Goal: Transaction & Acquisition: Book appointment/travel/reservation

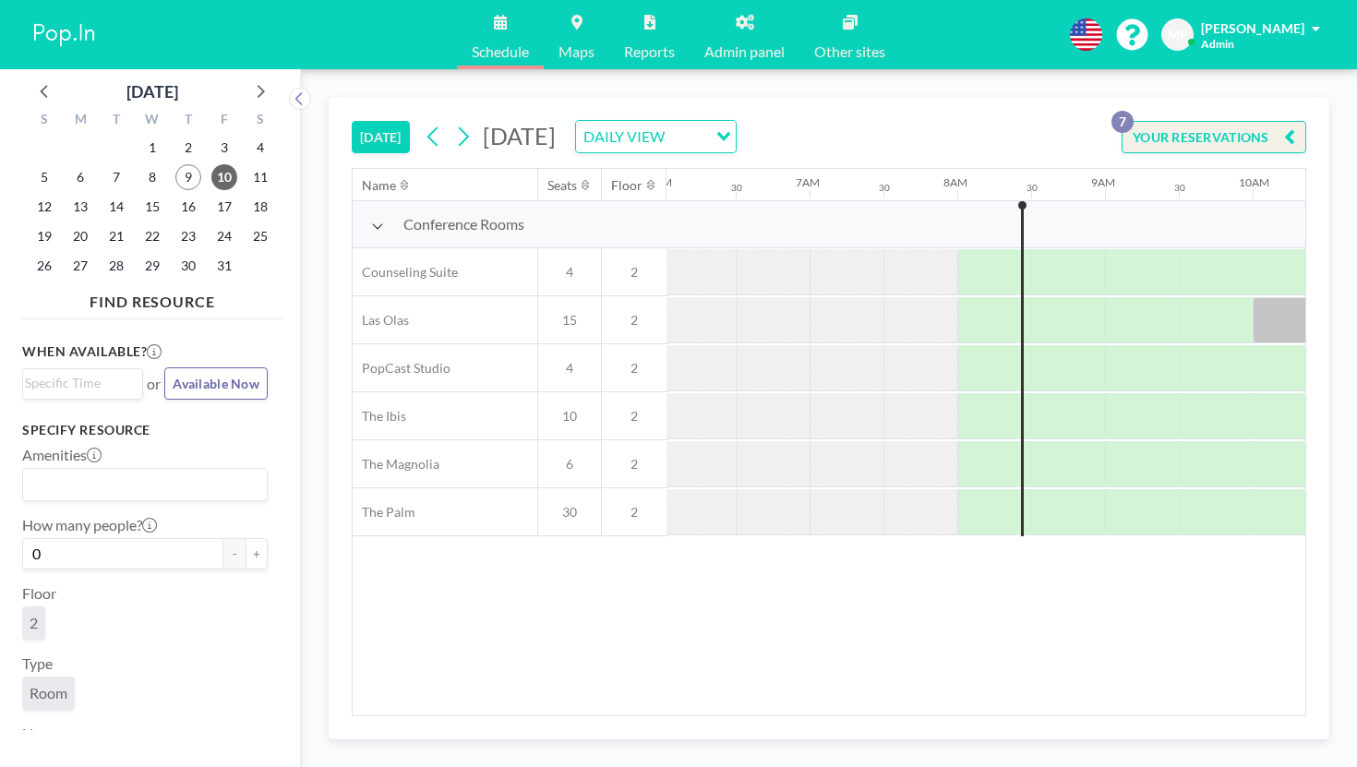
scroll to position [0, 900]
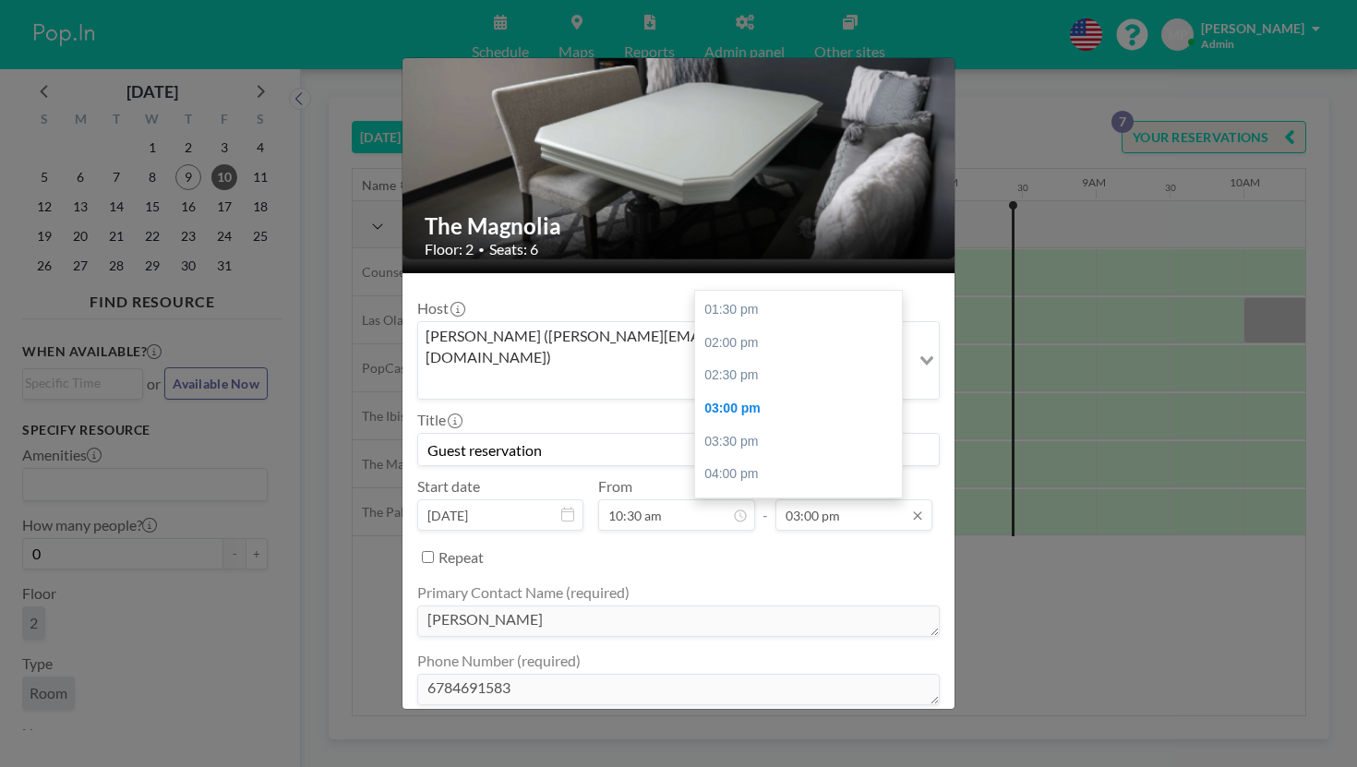
scroll to position [59, 0]
click at [1060, 450] on div "The Magnolia Floor: 2 • Seats: 6 Host [PERSON_NAME] ([PERSON_NAME][EMAIL_ADDRES…" at bounding box center [678, 383] width 1357 height 767
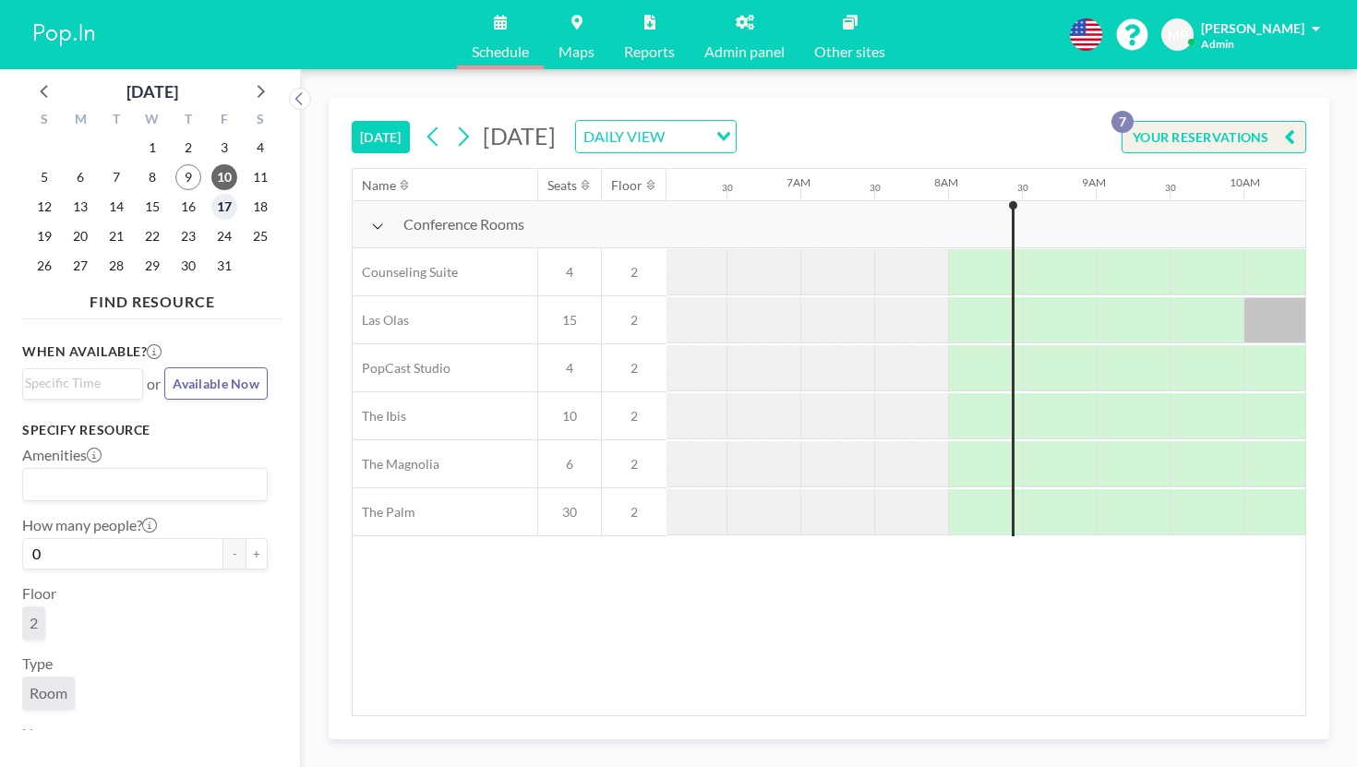
click at [211, 194] on span "17" at bounding box center [224, 207] width 26 height 26
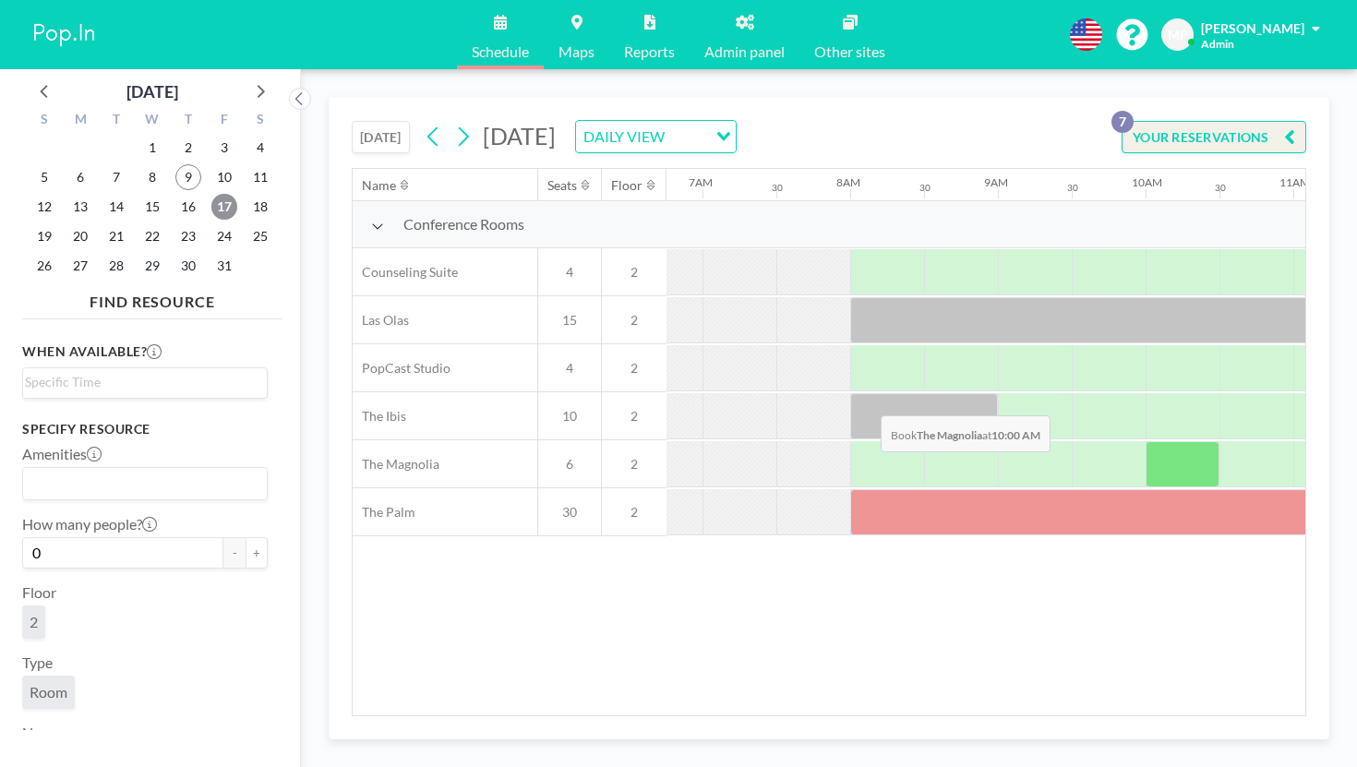
scroll to position [0, 1008]
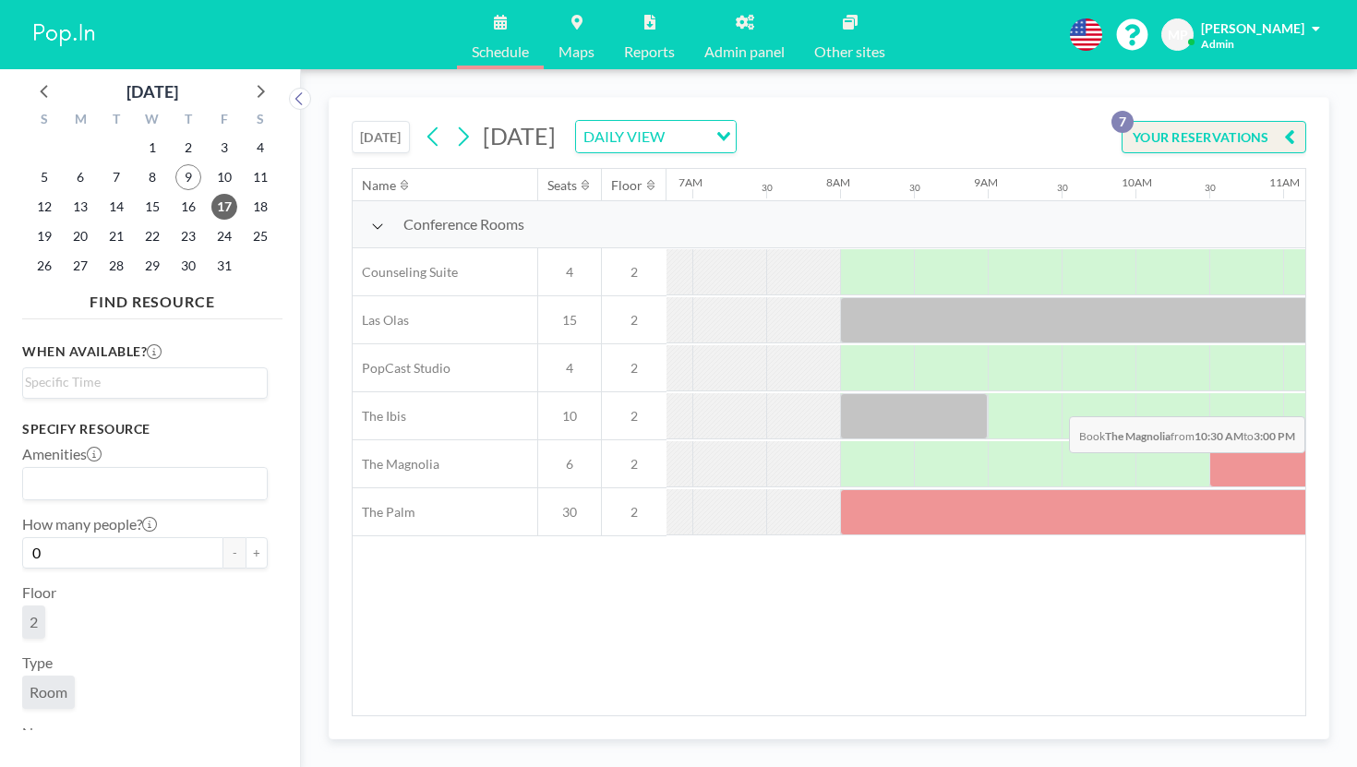
drag, startPoint x: 813, startPoint y: 384, endPoint x: 1291, endPoint y: 373, distance: 478.2
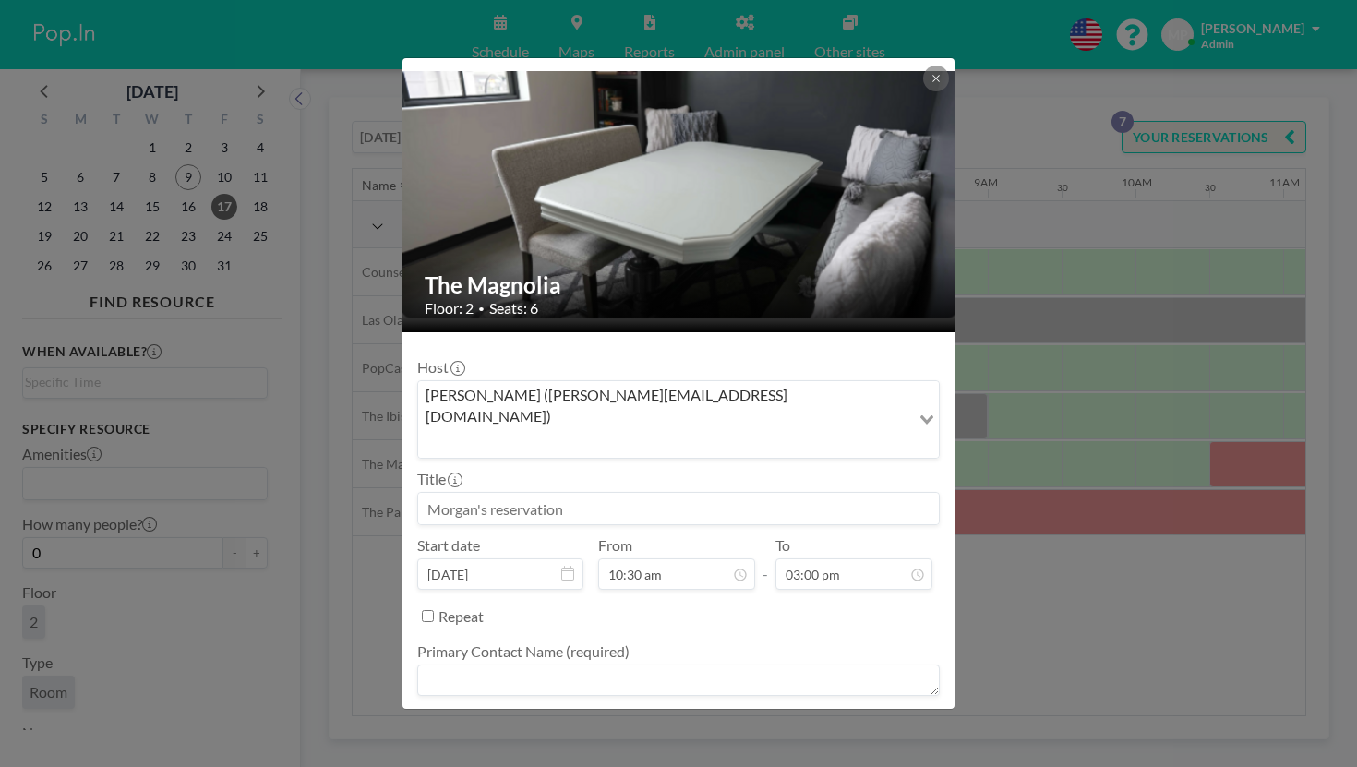
click at [765, 430] on input "Search for option" at bounding box center [664, 442] width 488 height 24
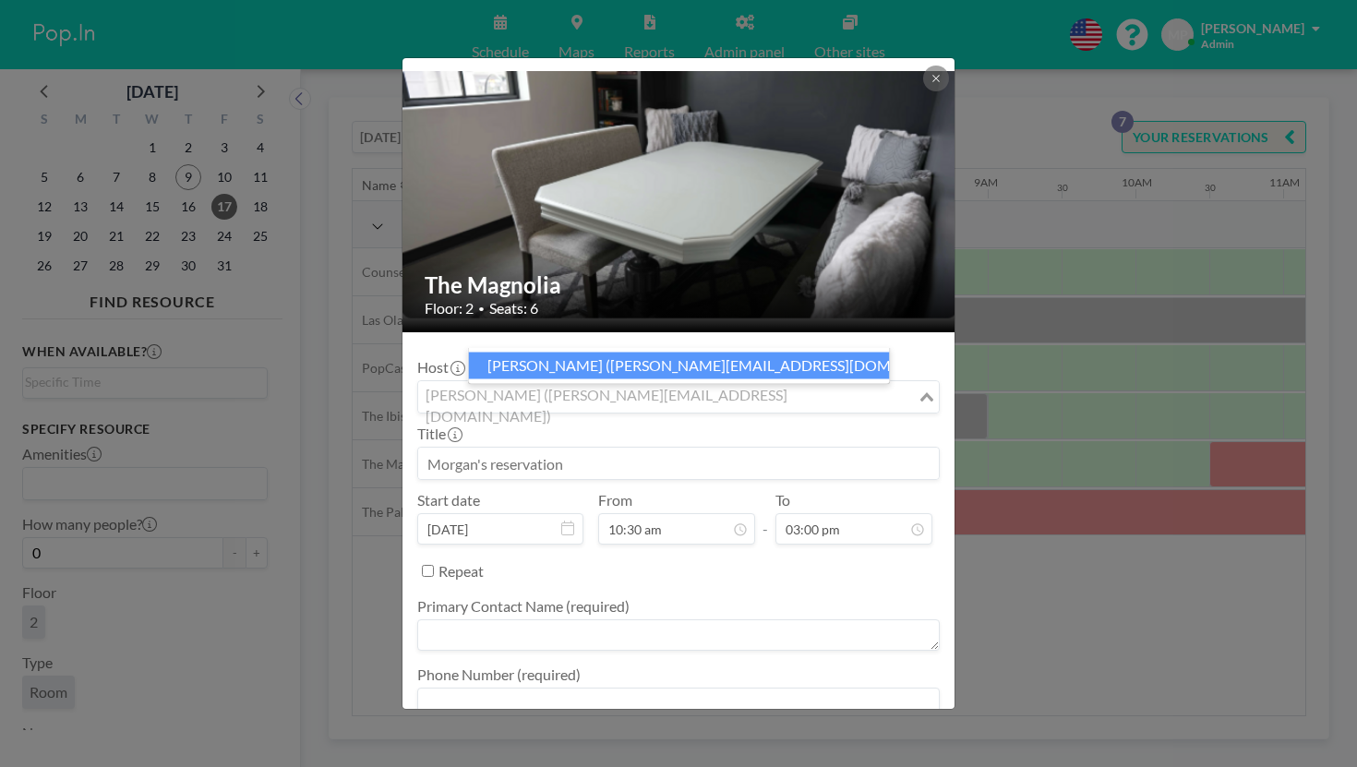
click at [633, 448] on input at bounding box center [678, 463] width 520 height 31
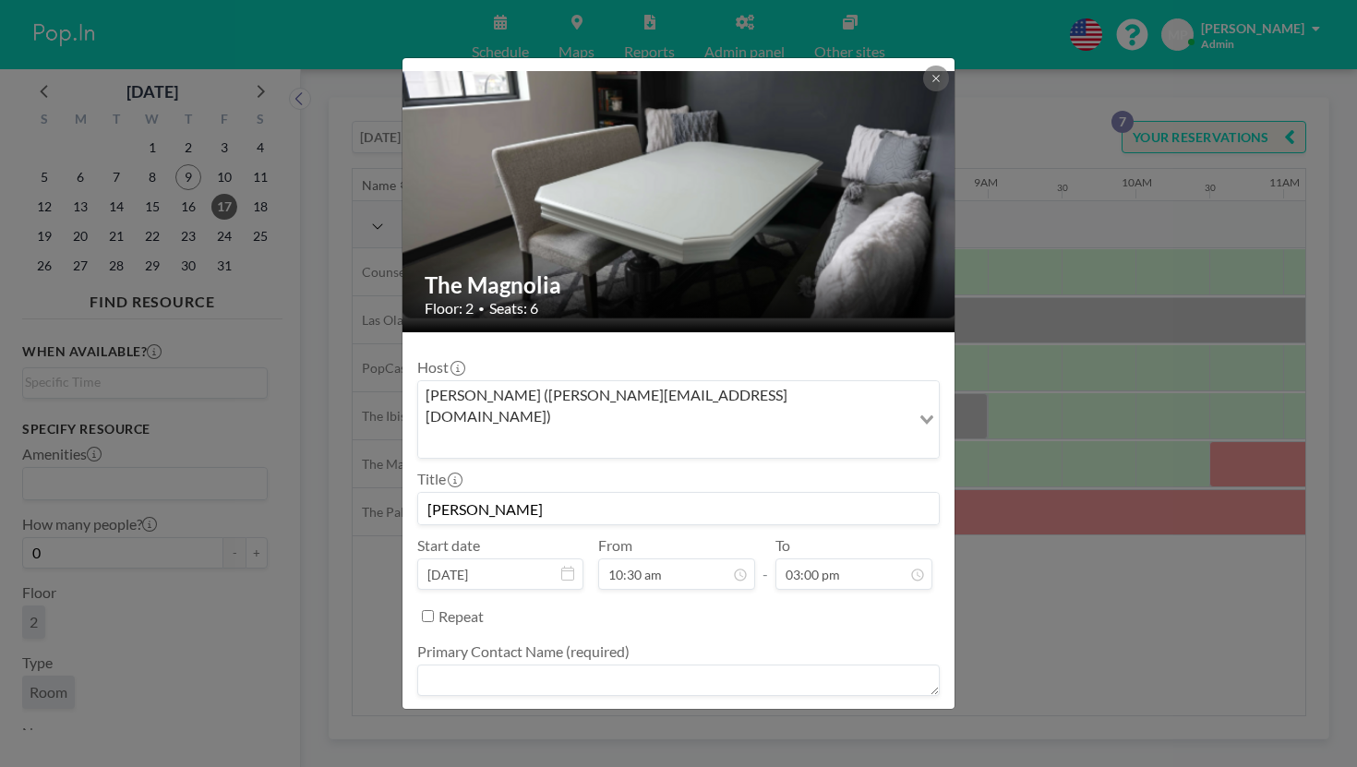
scroll to position [618, 0]
type input "[PERSON_NAME]"
click at [664, 664] on textarea at bounding box center [678, 679] width 522 height 31
click at [710, 733] on textarea at bounding box center [678, 748] width 522 height 31
click at [674, 664] on textarea "[PERSON_NAME]" at bounding box center [678, 679] width 522 height 31
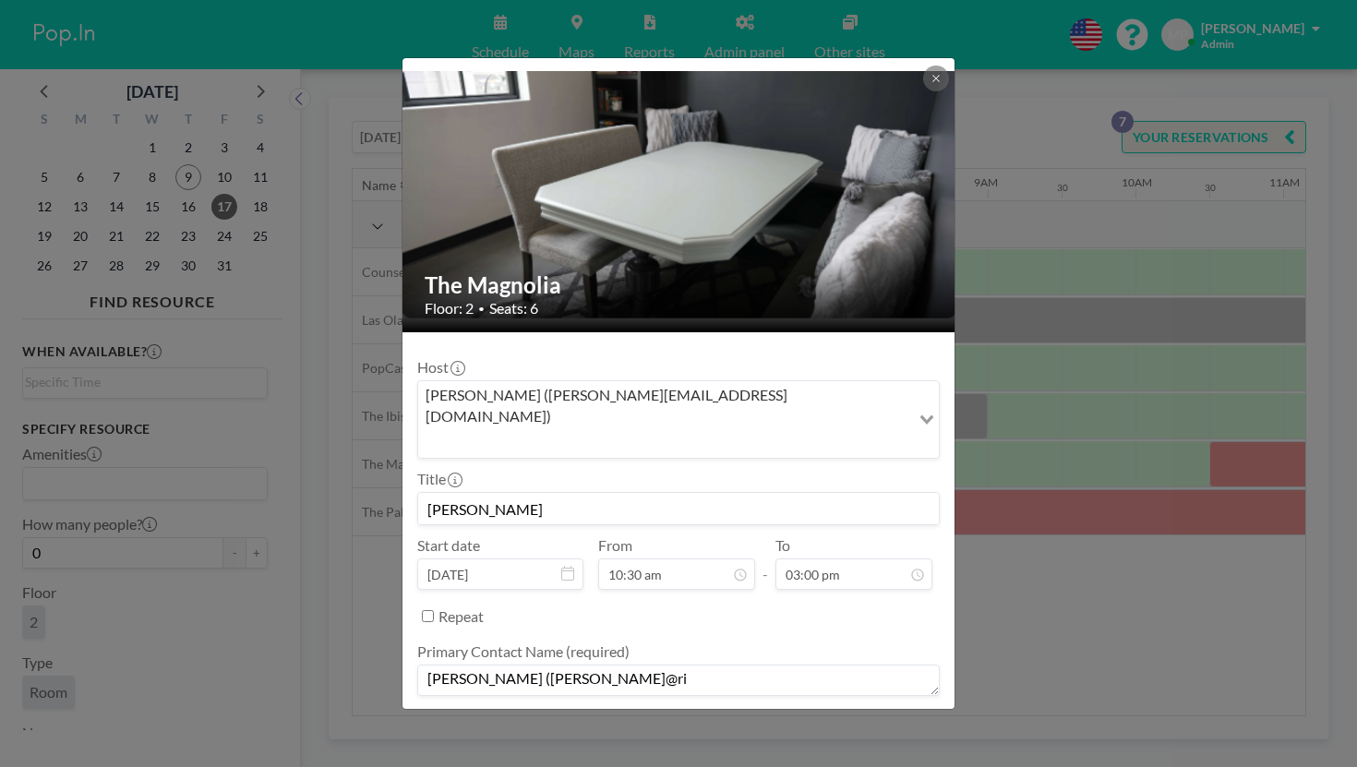
click at [679, 664] on textarea "[PERSON_NAME] ([PERSON_NAME]@ri" at bounding box center [678, 679] width 522 height 31
type textarea "[PERSON_NAME] ([PERSON_NAME][EMAIL_ADDRESS][DOMAIN_NAME])"
click at [666, 733] on textarea at bounding box center [678, 748] width 522 height 31
type textarea "6784691583"
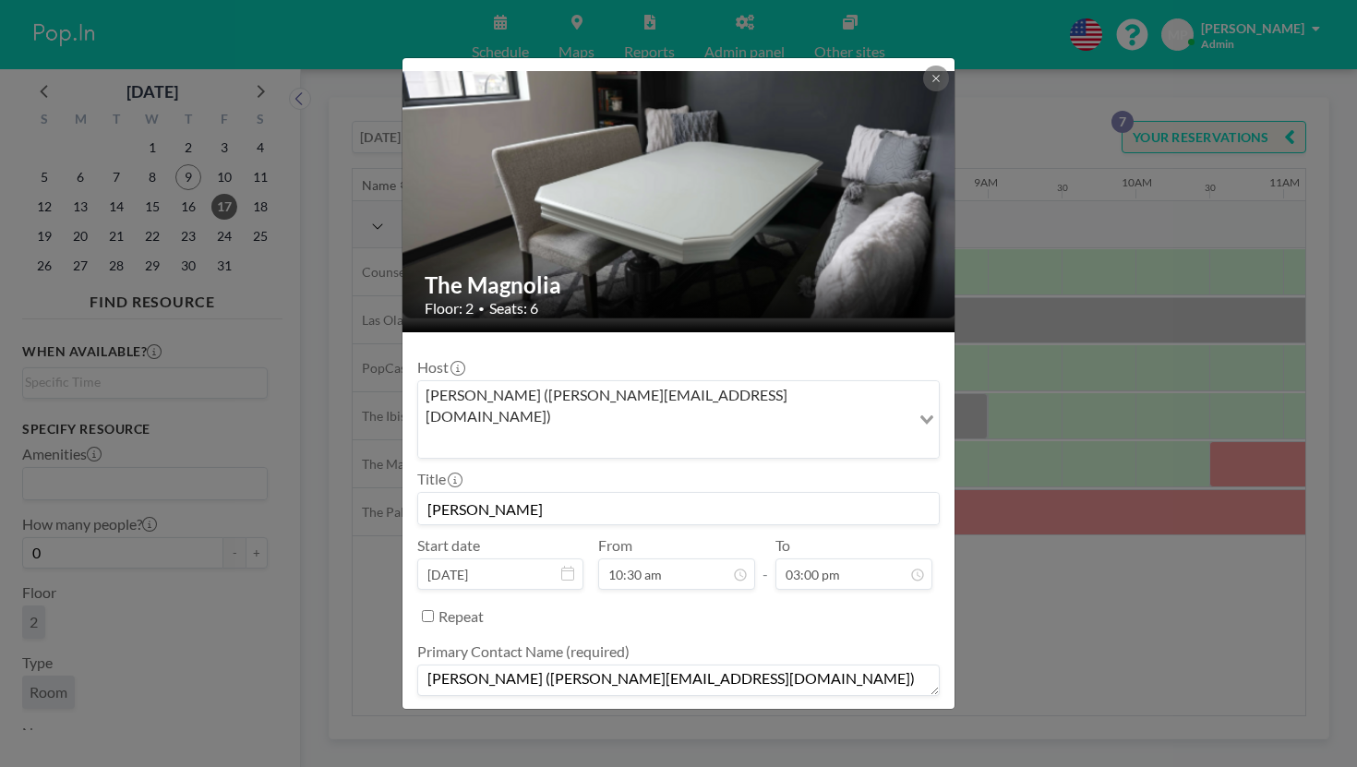
scroll to position [59, 0]
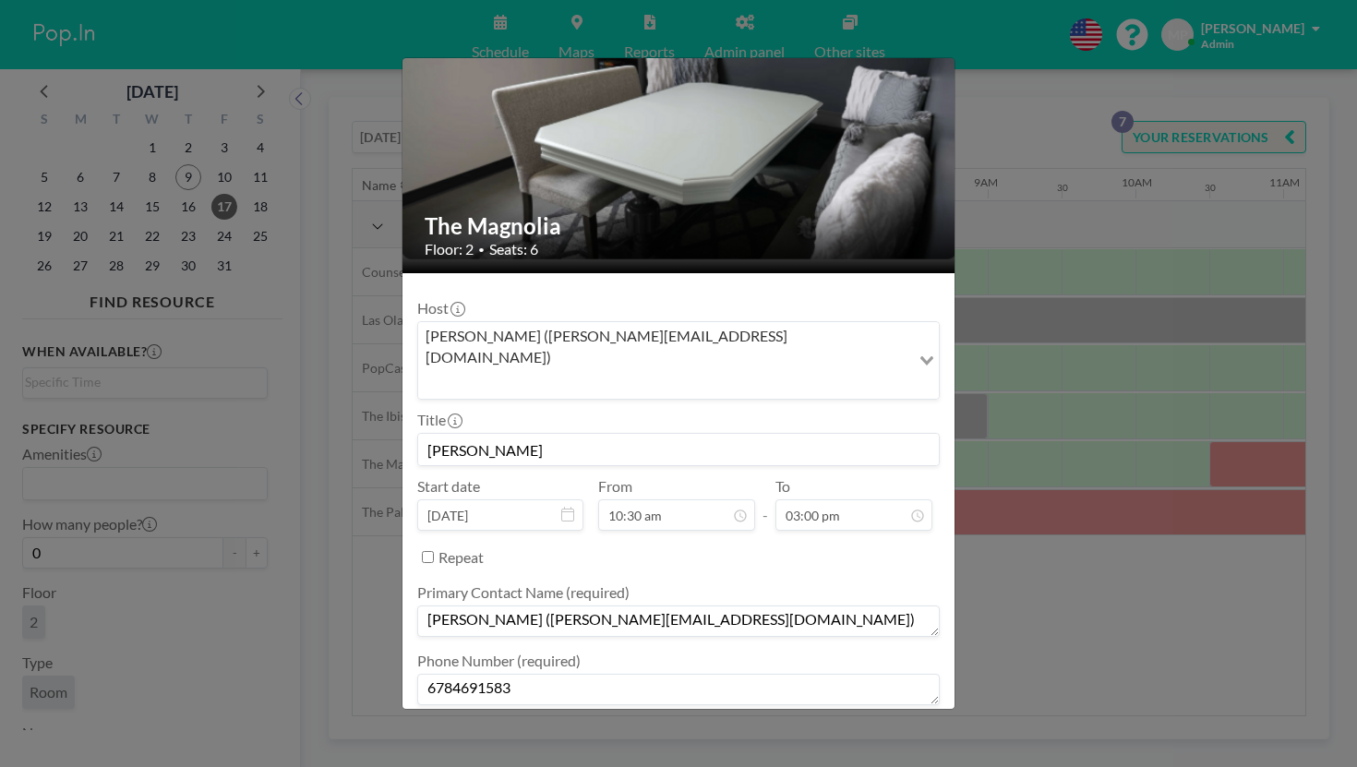
type textarea "pay when leaving"
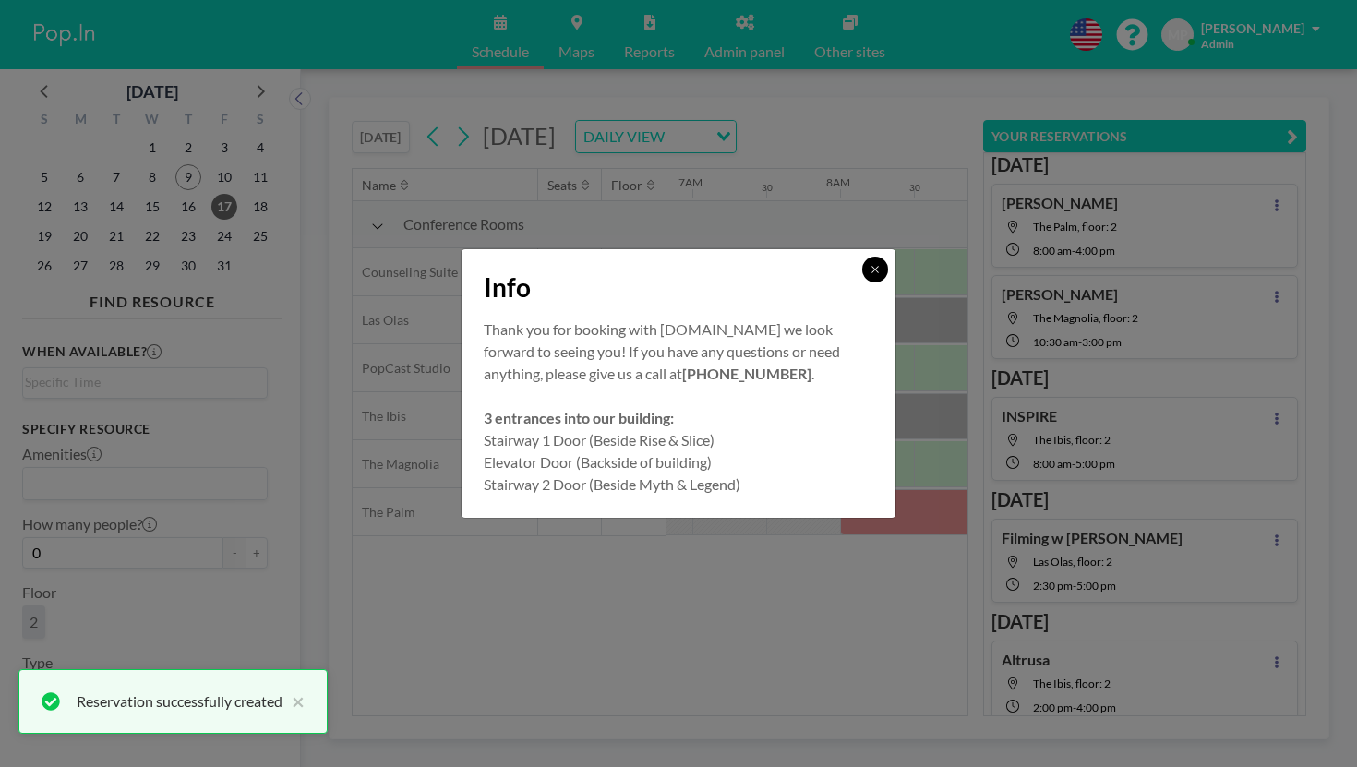
click at [869, 275] on icon at bounding box center [874, 269] width 11 height 11
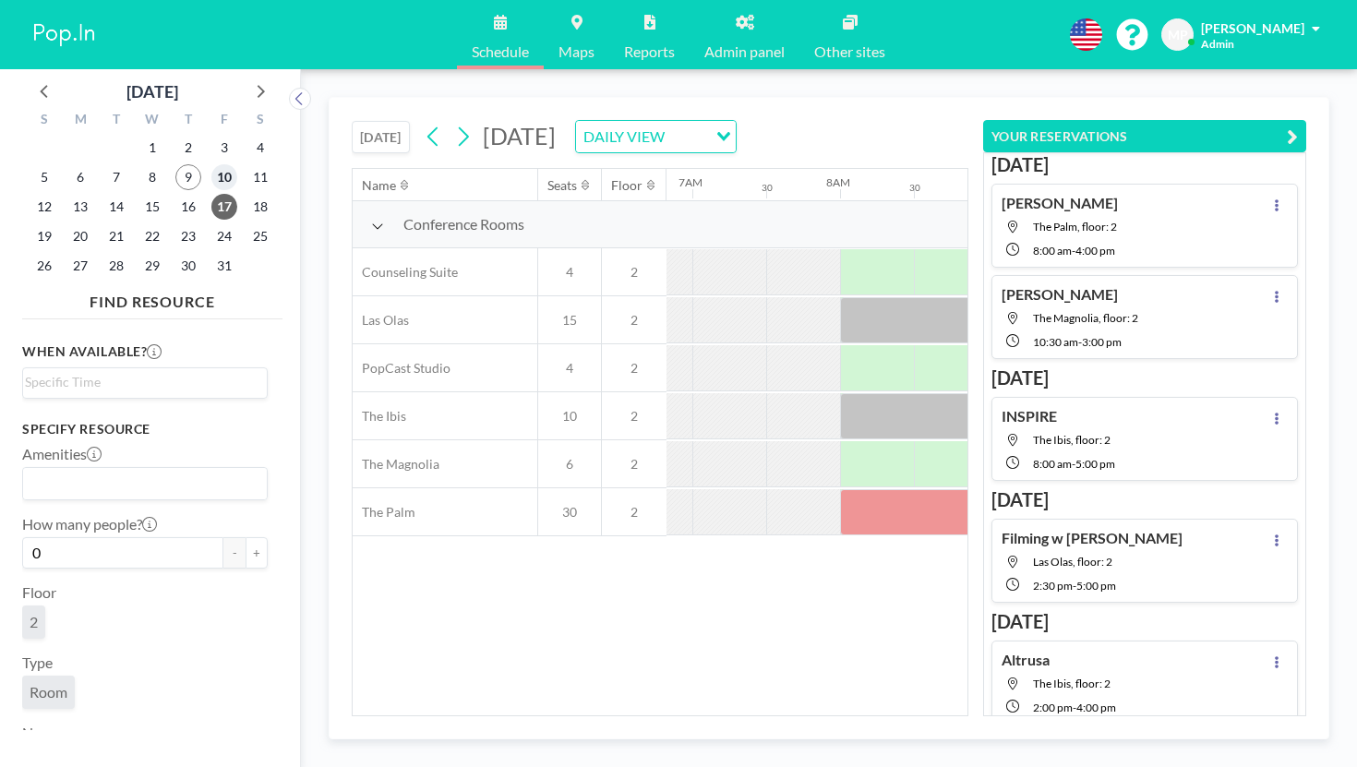
click at [211, 164] on span "10" at bounding box center [224, 177] width 26 height 26
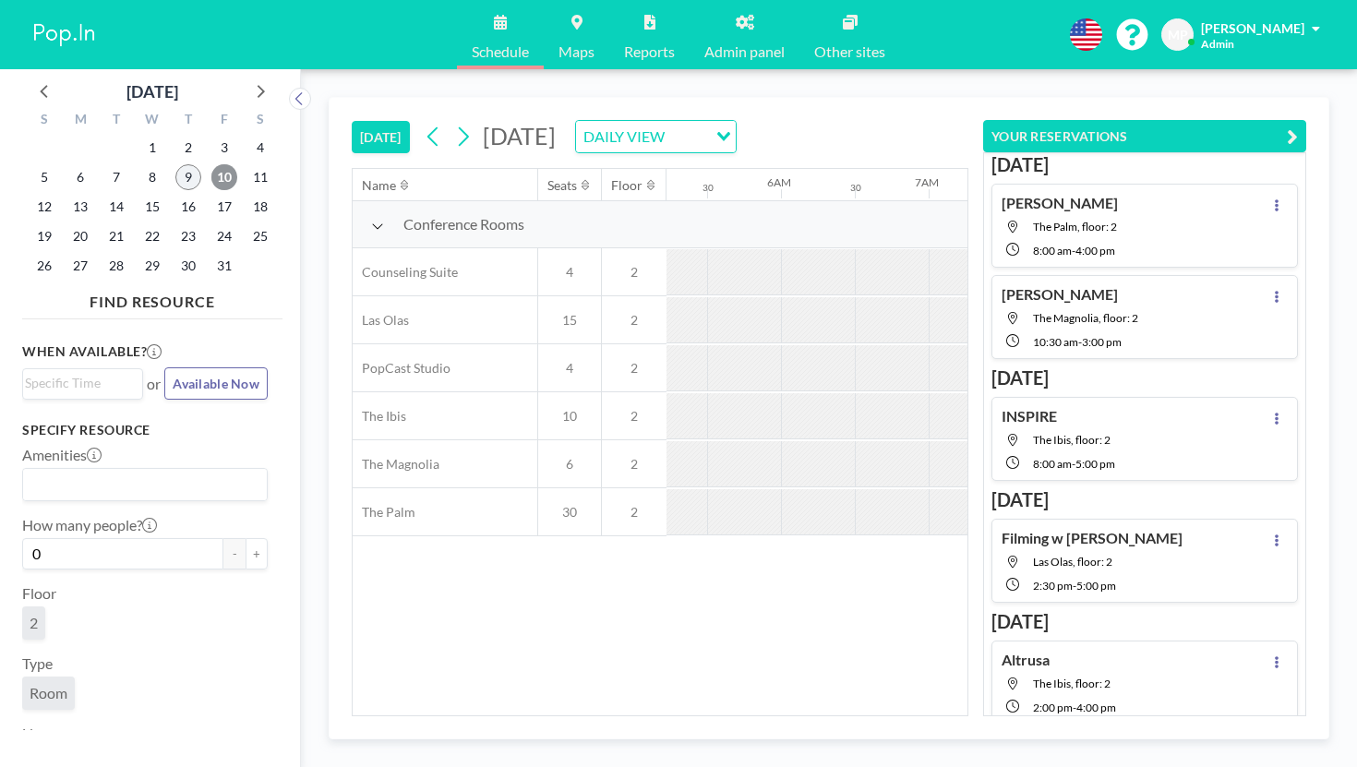
scroll to position [0, 900]
click at [1298, 120] on button "YOUR RESERVATIONS" at bounding box center [1144, 136] width 323 height 32
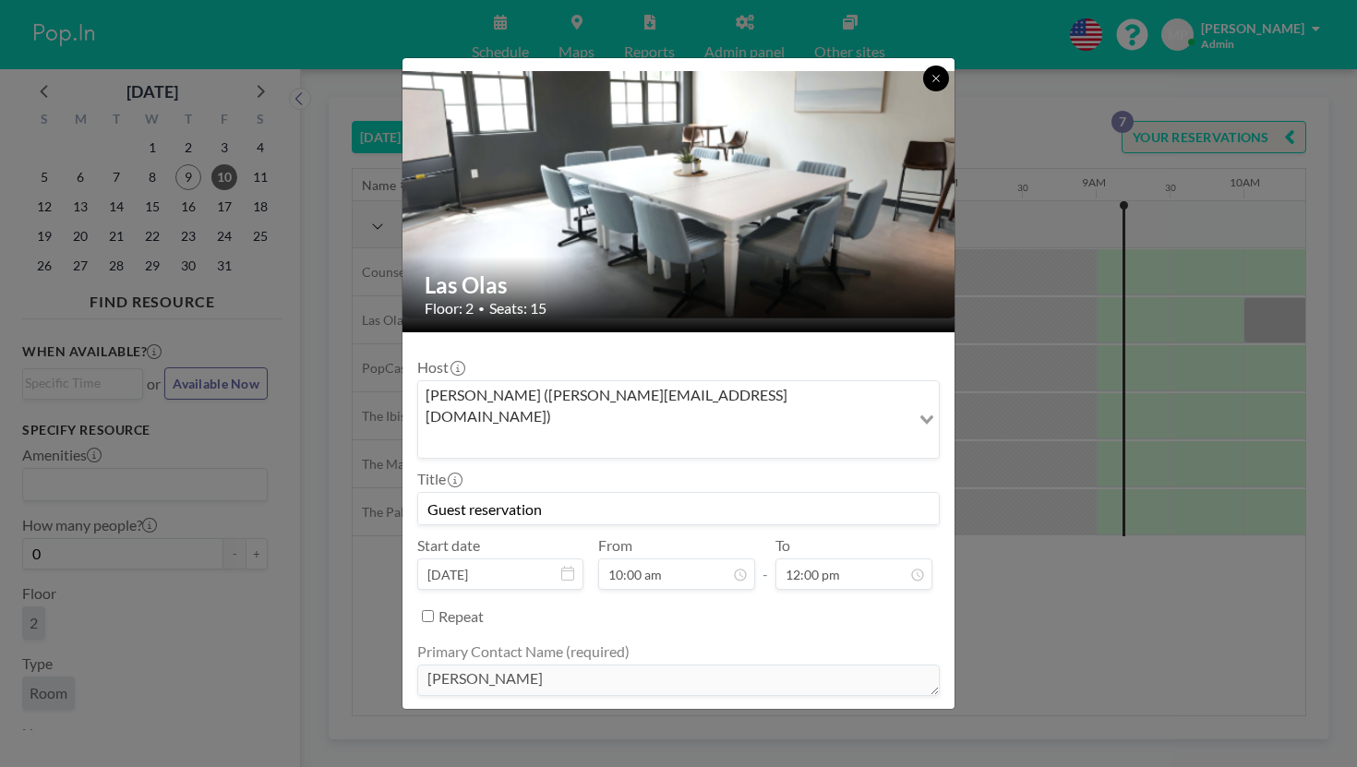
click at [923, 82] on button at bounding box center [936, 79] width 26 height 26
